Goal: Task Accomplishment & Management: Manage account settings

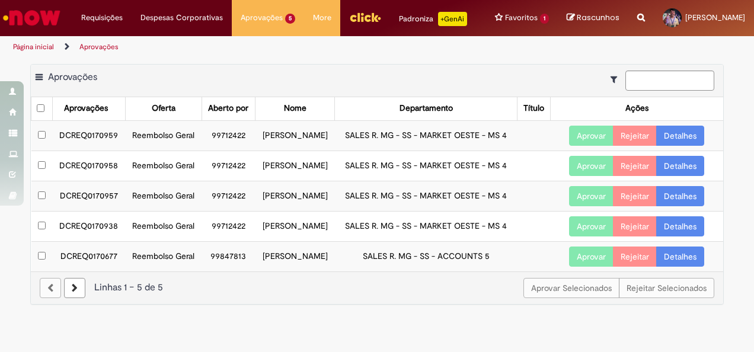
click at [672, 146] on link "Detalhes" at bounding box center [681, 136] width 48 height 20
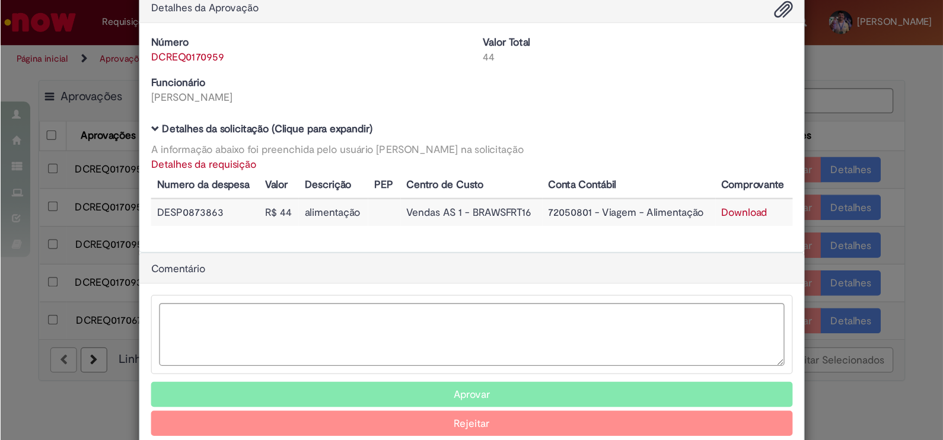
scroll to position [46, 0]
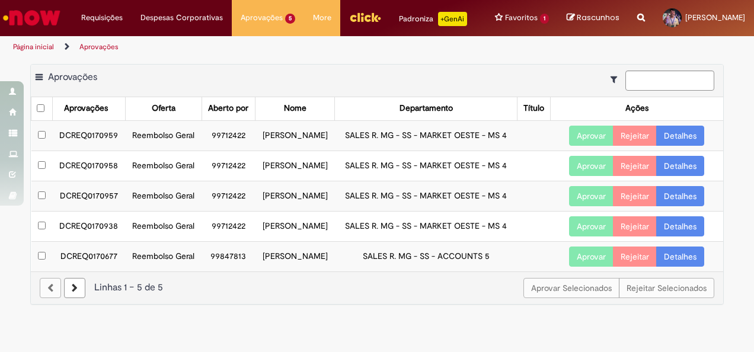
click at [675, 176] on link "Detalhes" at bounding box center [681, 166] width 48 height 20
click at [682, 206] on link "Detalhes" at bounding box center [681, 196] width 48 height 20
click at [679, 237] on link "Detalhes" at bounding box center [681, 226] width 48 height 20
click at [581, 146] on button "Aprovar" at bounding box center [591, 136] width 44 height 20
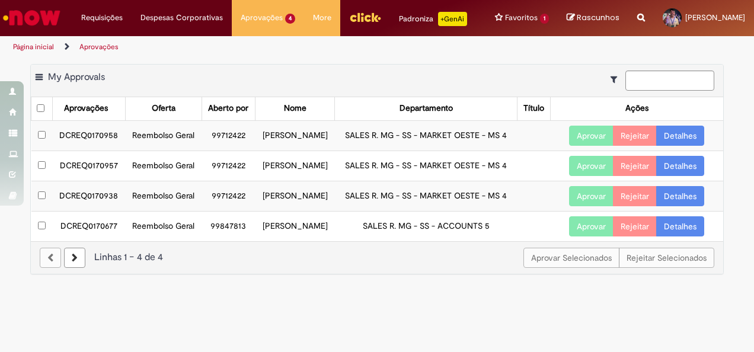
click at [585, 146] on button "Aprovar" at bounding box center [591, 136] width 44 height 20
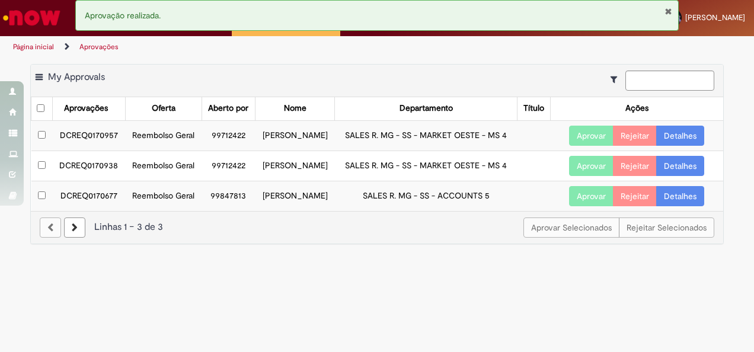
click at [585, 146] on button "Aprovar" at bounding box center [591, 136] width 44 height 20
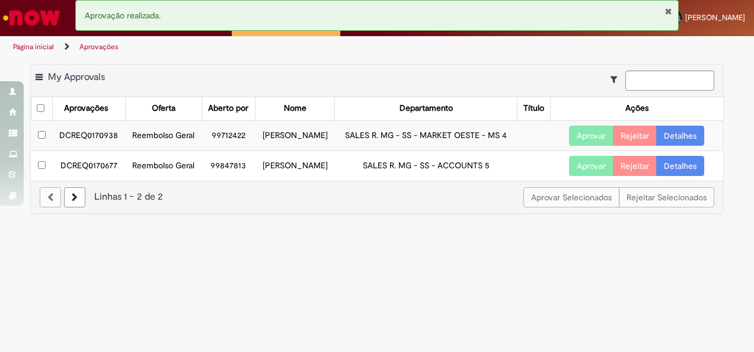
click at [585, 146] on button "Aprovar" at bounding box center [591, 136] width 44 height 20
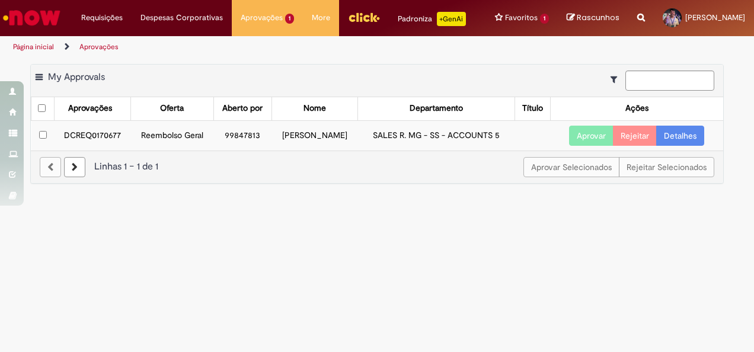
click at [673, 146] on link "Detalhes" at bounding box center [681, 136] width 48 height 20
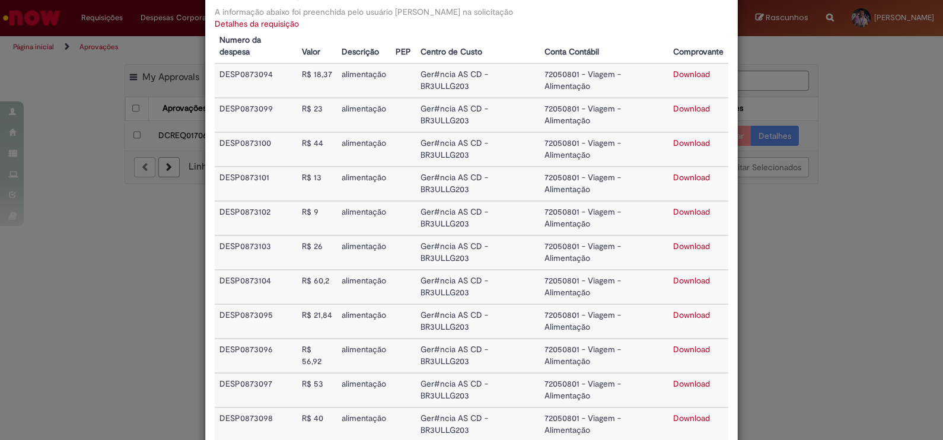
scroll to position [132, 0]
click at [754, 352] on div "Detalhes da Aprovação Número DCREQ0170677 Valor Total 365,33 Funcionário [PERSO…" at bounding box center [471, 220] width 943 height 440
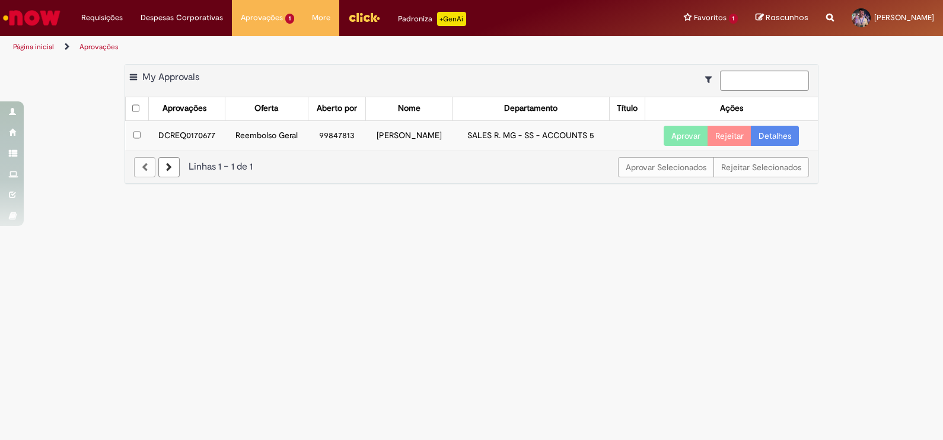
click at [679, 138] on button "Aprovar" at bounding box center [686, 136] width 44 height 20
